Goal: Transaction & Acquisition: Purchase product/service

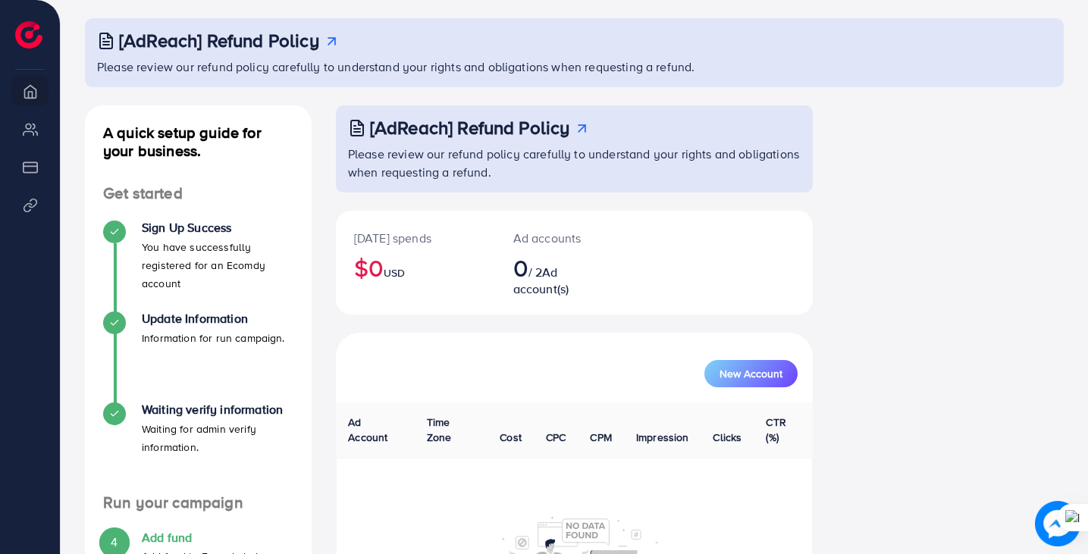
scroll to position [152, 0]
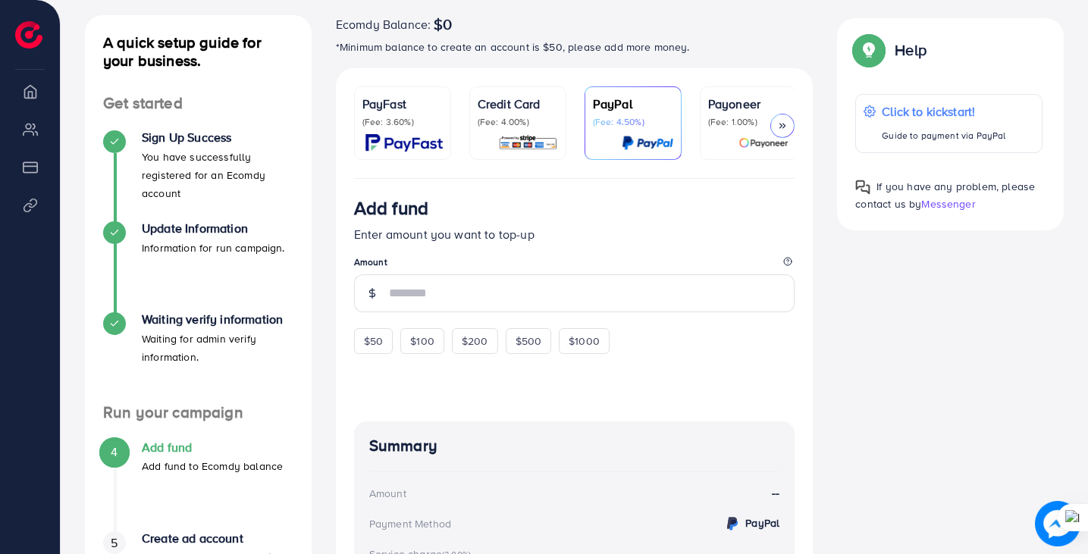
scroll to position [90, 0]
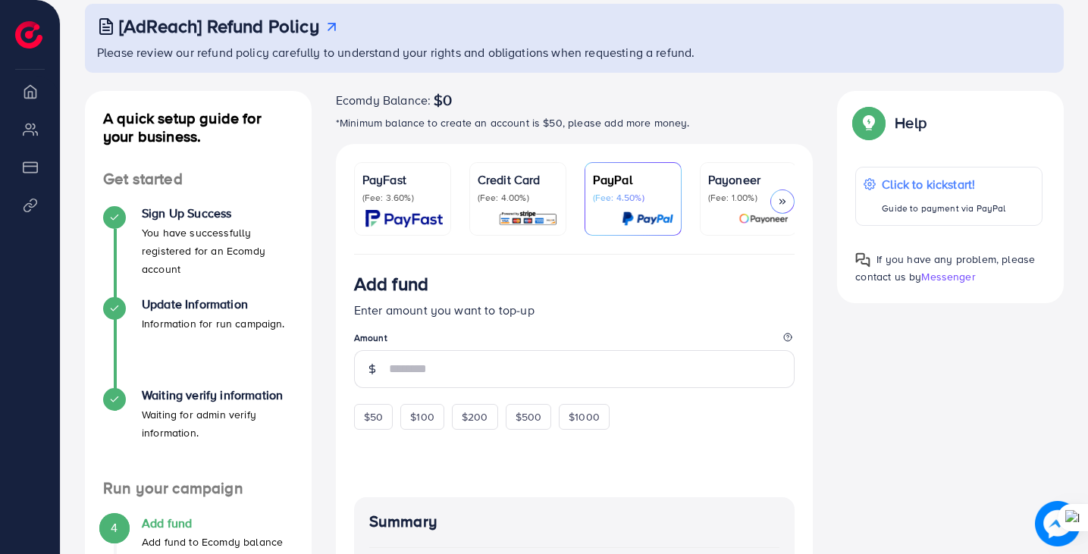
click at [787, 203] on icon at bounding box center [782, 201] width 11 height 11
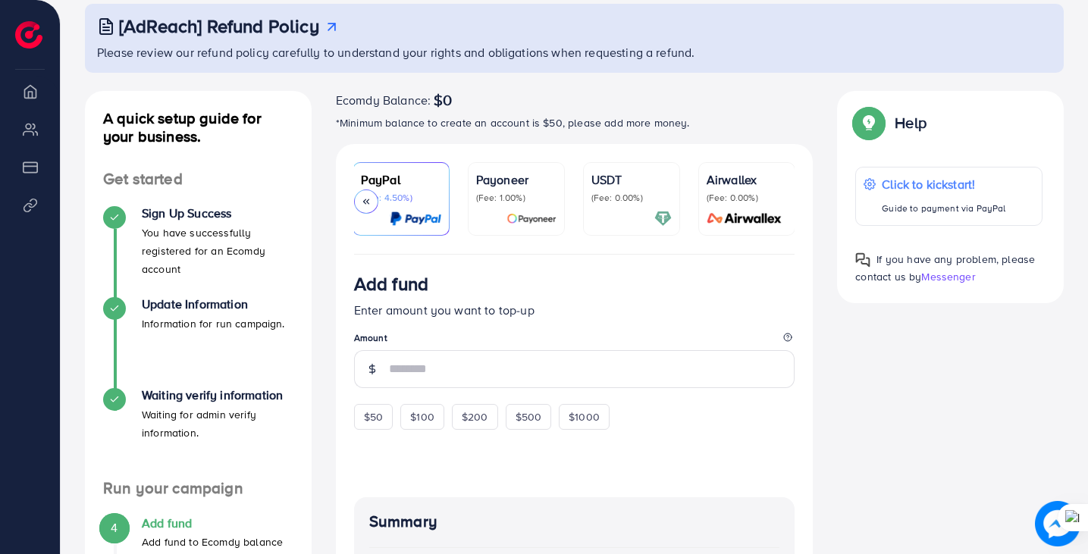
click at [363, 205] on icon at bounding box center [366, 201] width 11 height 11
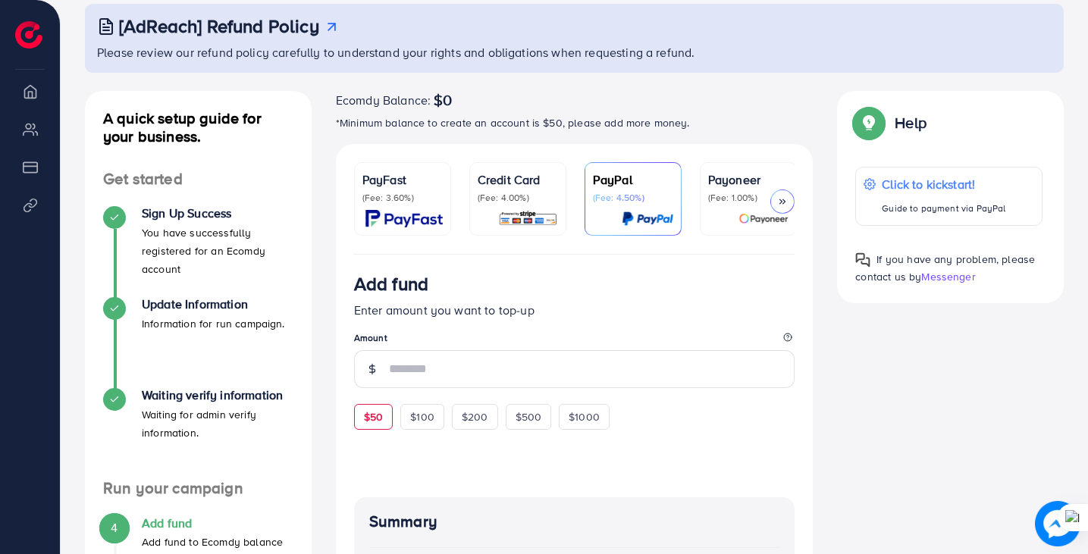
click at [383, 420] on span "$50" at bounding box center [373, 416] width 19 height 15
type input "**"
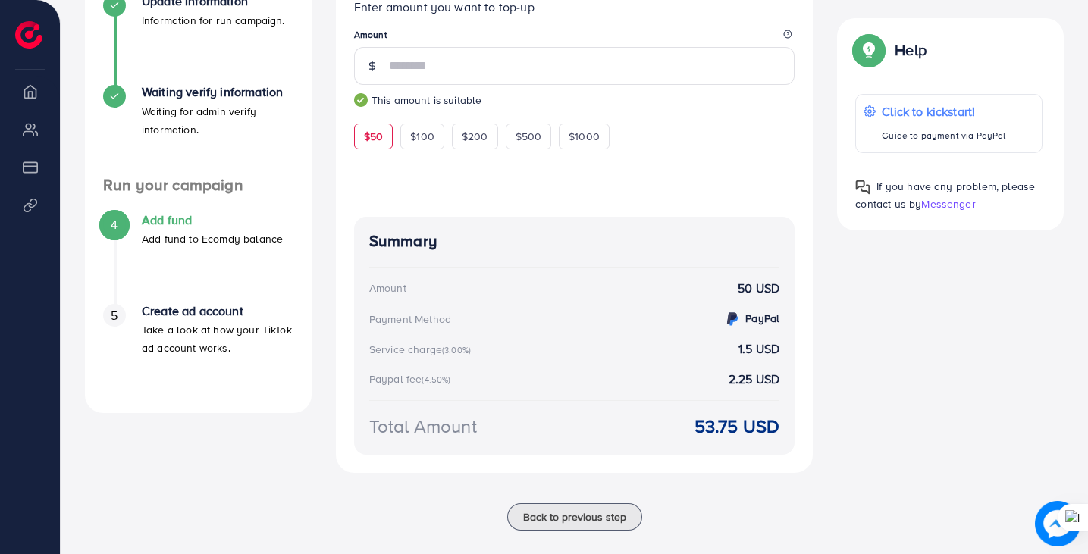
scroll to position [14, 0]
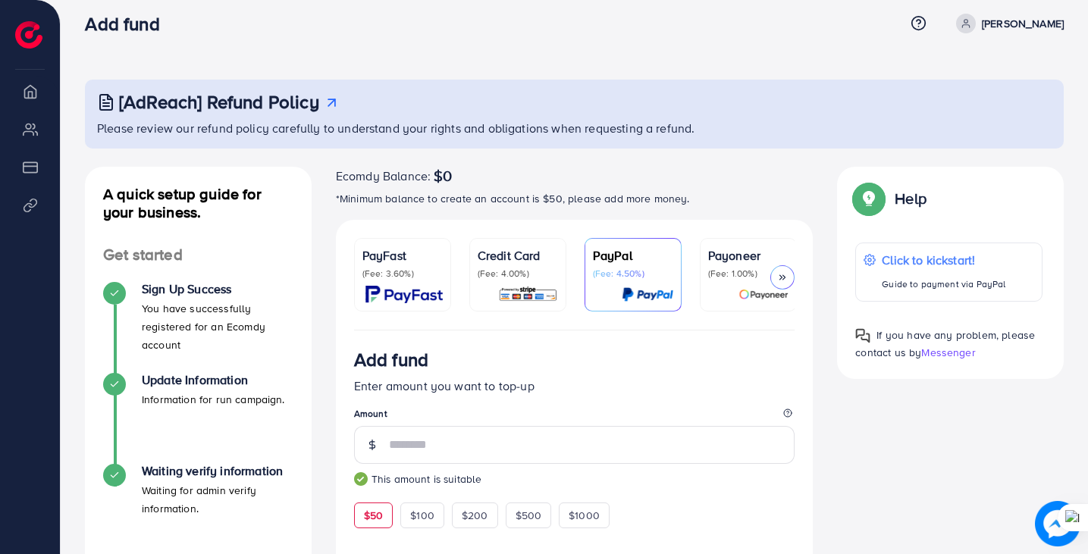
click at [417, 290] on img at bounding box center [403, 294] width 77 height 17
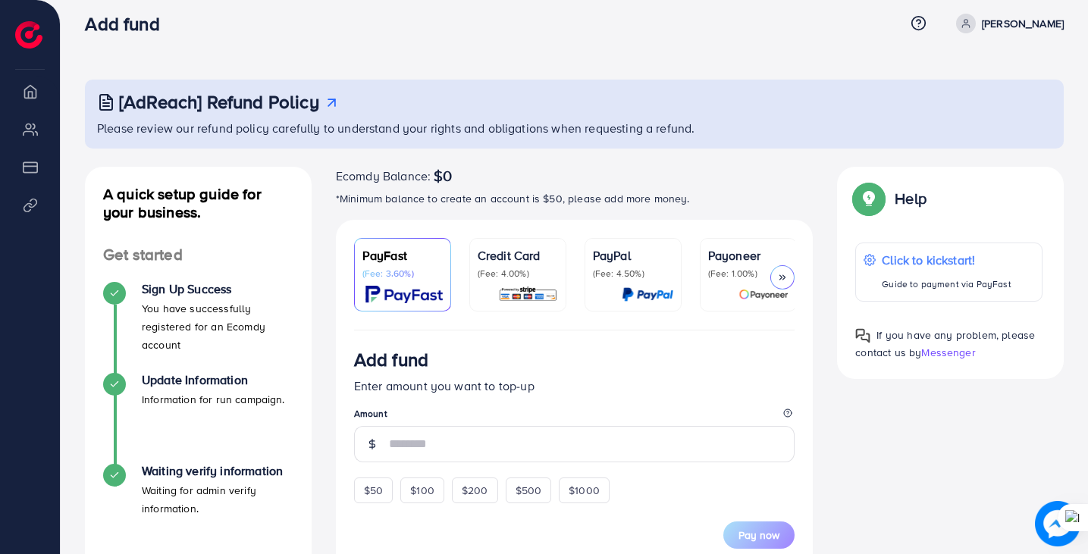
scroll to position [242, 0]
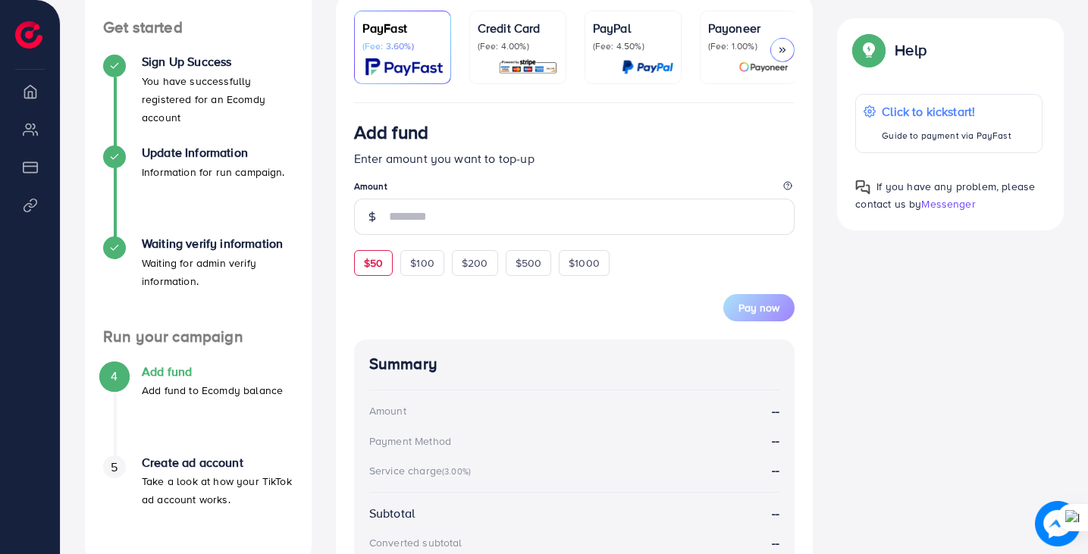
click at [368, 268] on span "$50" at bounding box center [373, 263] width 19 height 15
type input "**"
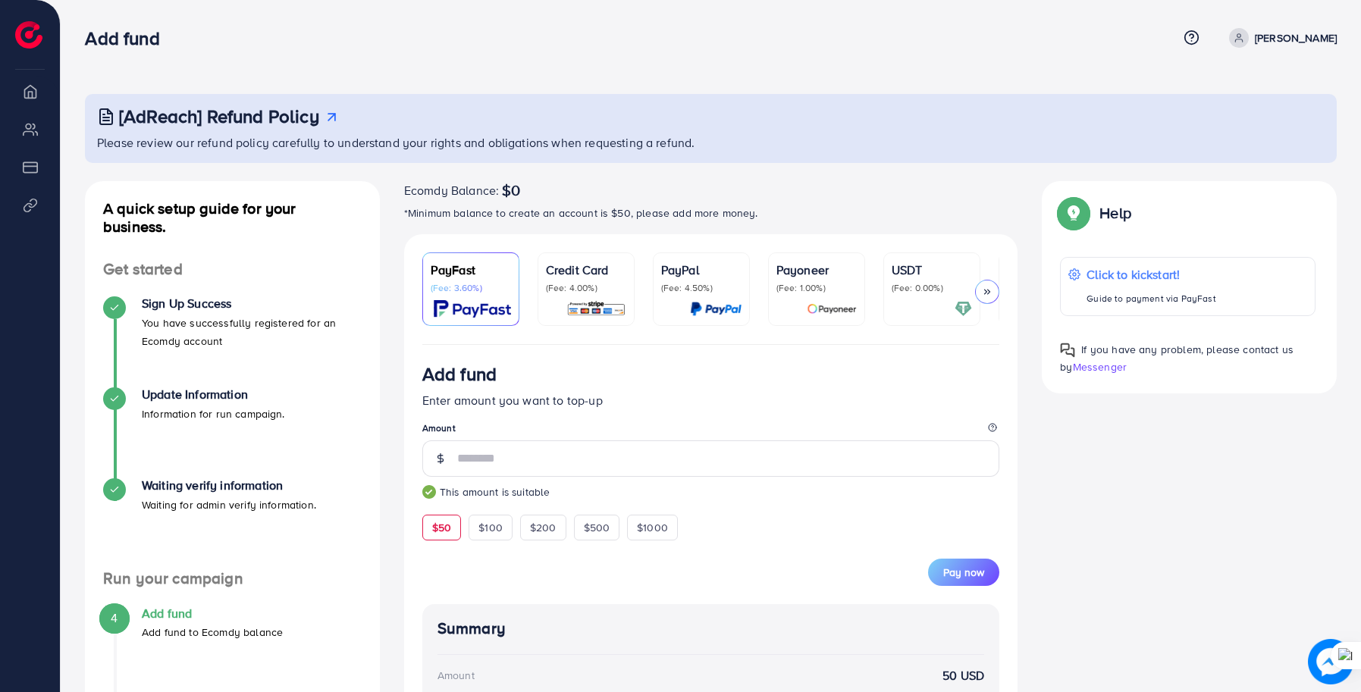
scroll to position [190, 0]
